Goal: Task Accomplishment & Management: Manage account settings

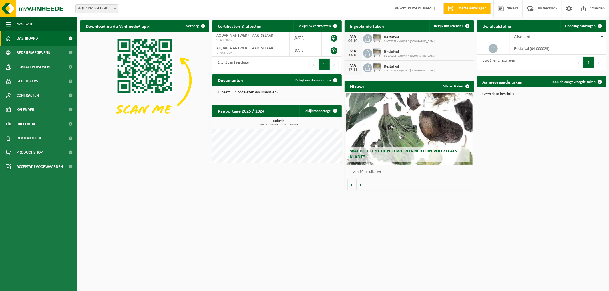
click at [390, 37] on span "Restafval" at bounding box center [409, 37] width 51 height 5
click at [466, 25] on span at bounding box center [467, 25] width 11 height 11
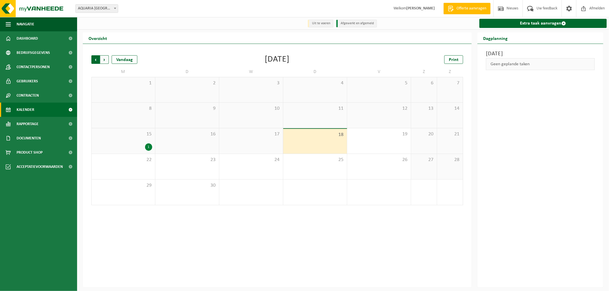
click at [102, 60] on span "Volgende" at bounding box center [104, 59] width 9 height 9
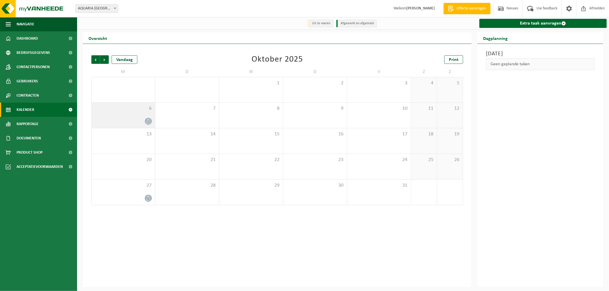
click at [138, 117] on div "6" at bounding box center [123, 115] width 63 height 25
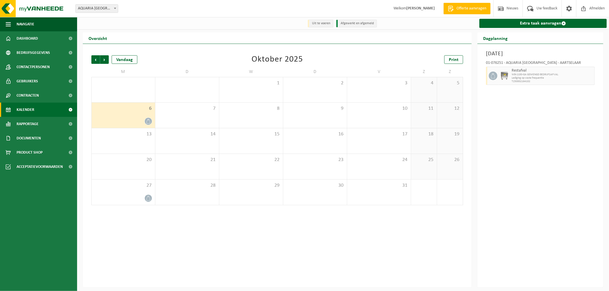
click at [147, 124] on icon at bounding box center [148, 121] width 5 height 5
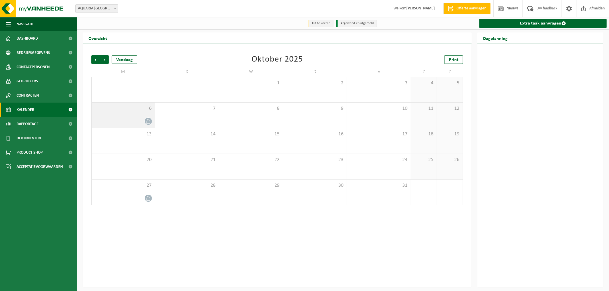
click at [140, 118] on div at bounding box center [123, 122] width 58 height 8
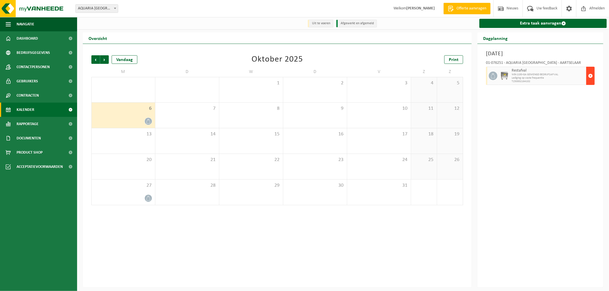
click at [593, 76] on button "button" at bounding box center [590, 76] width 9 height 18
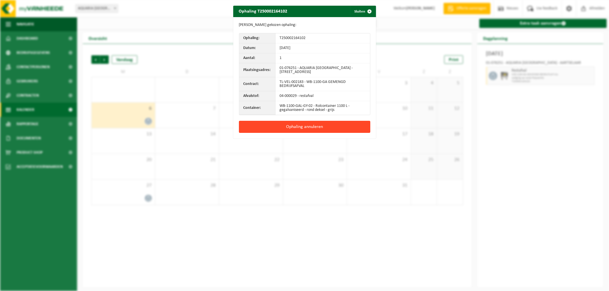
click at [316, 127] on button "Ophaling annuleren" at bounding box center [304, 127] width 131 height 12
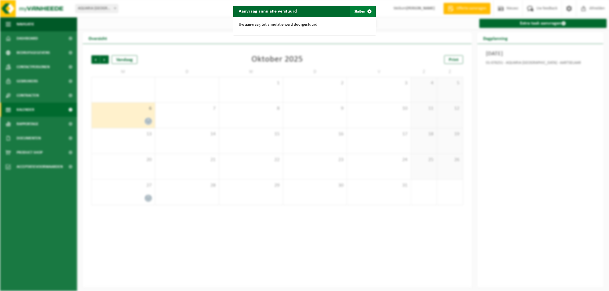
click at [360, 13] on button "Sluiten" at bounding box center [362, 11] width 25 height 11
